Goal: Information Seeking & Learning: Learn about a topic

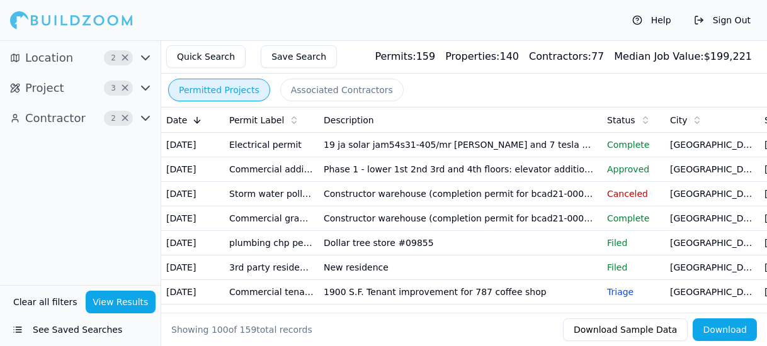
click at [543, 150] on td "19 ja solar jam54s31-405/mr [PERSON_NAME] and 7 tesla mci rsd on existing flat …" at bounding box center [460, 145] width 283 height 25
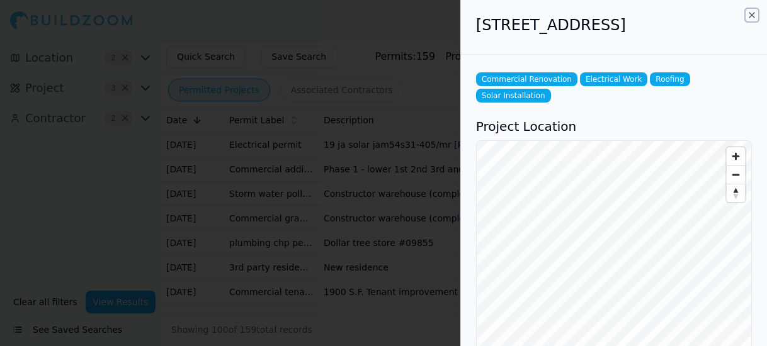
click at [752, 13] on icon "button" at bounding box center [752, 15] width 10 height 10
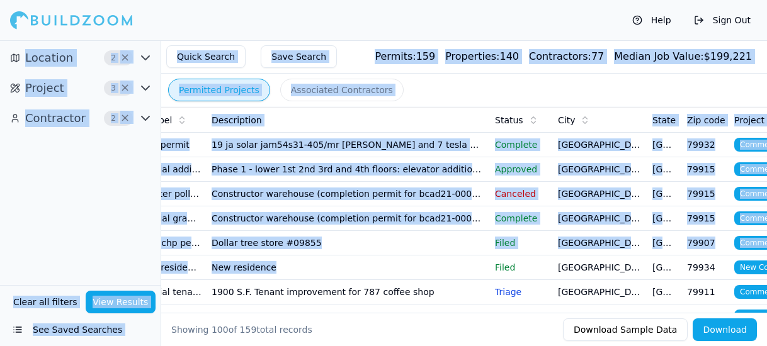
scroll to position [0, 169]
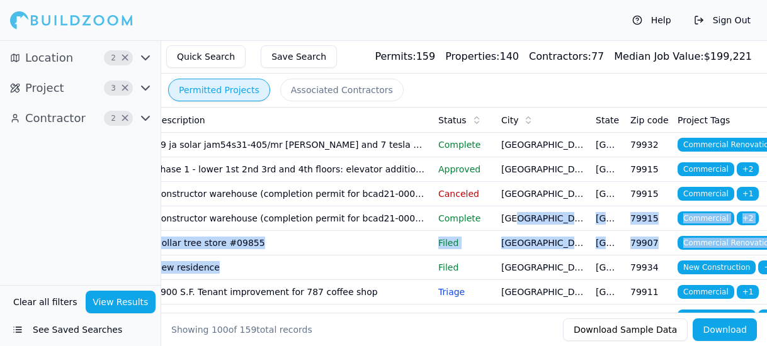
drag, startPoint x: 428, startPoint y: 311, endPoint x: 548, endPoint y: 216, distance: 152.8
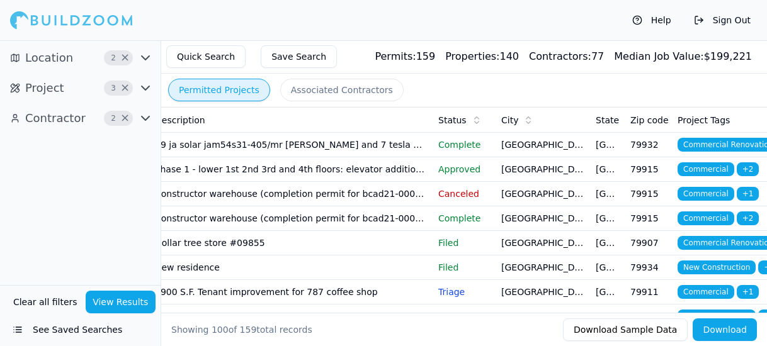
click at [390, 120] on div "Description" at bounding box center [291, 120] width 273 height 13
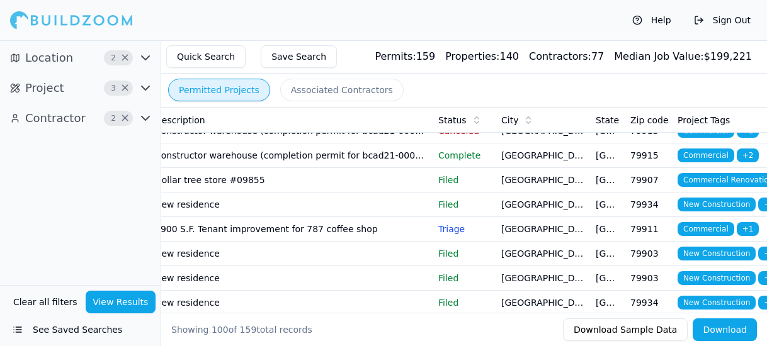
scroll to position [126, 0]
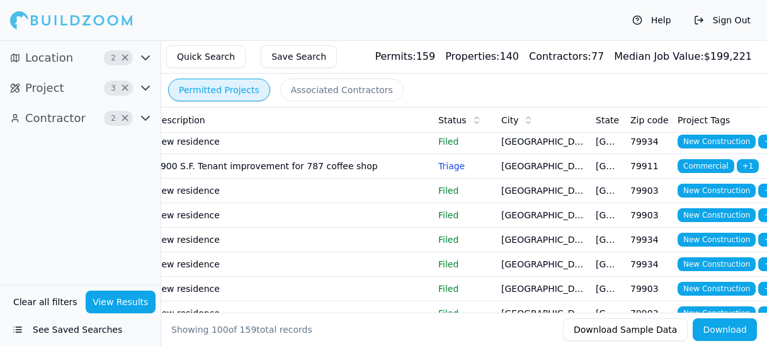
click at [393, 130] on td "Dollar tree store #09855" at bounding box center [291, 117] width 283 height 25
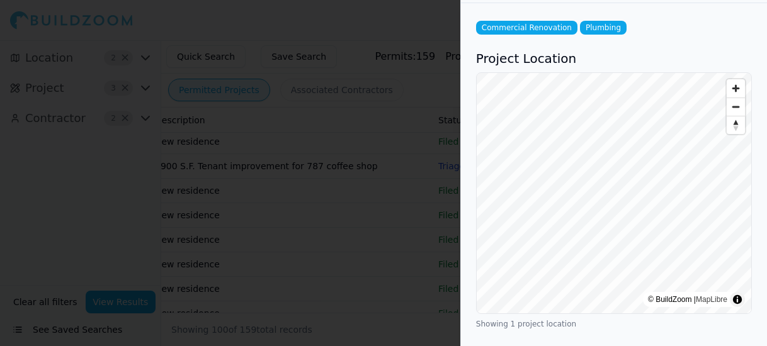
scroll to position [0, 0]
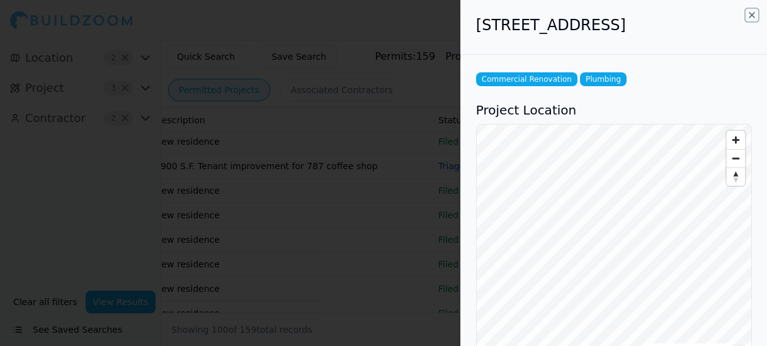
click at [751, 13] on icon "button" at bounding box center [752, 15] width 10 height 10
